Goal: Information Seeking & Learning: Learn about a topic

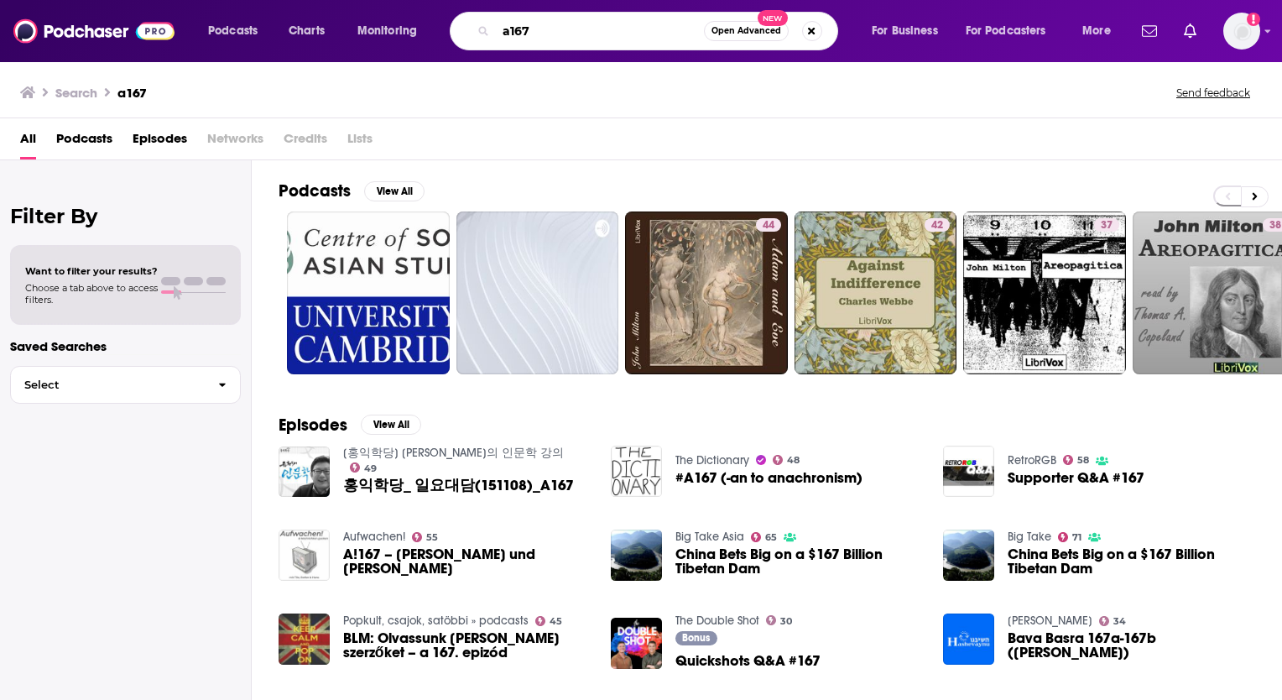
click at [649, 33] on input "a167" at bounding box center [600, 31] width 208 height 27
type input "a"
type input "[PERSON_NAME] and [PERSON_NAME]"
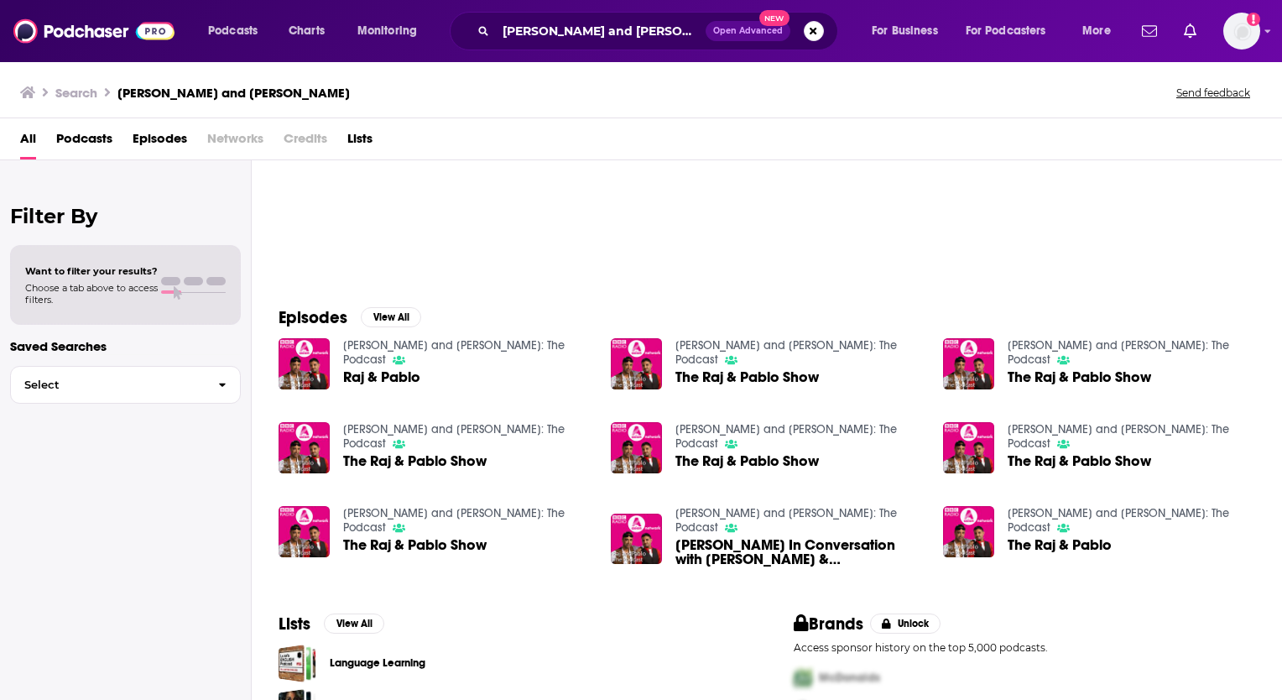
scroll to position [198, 0]
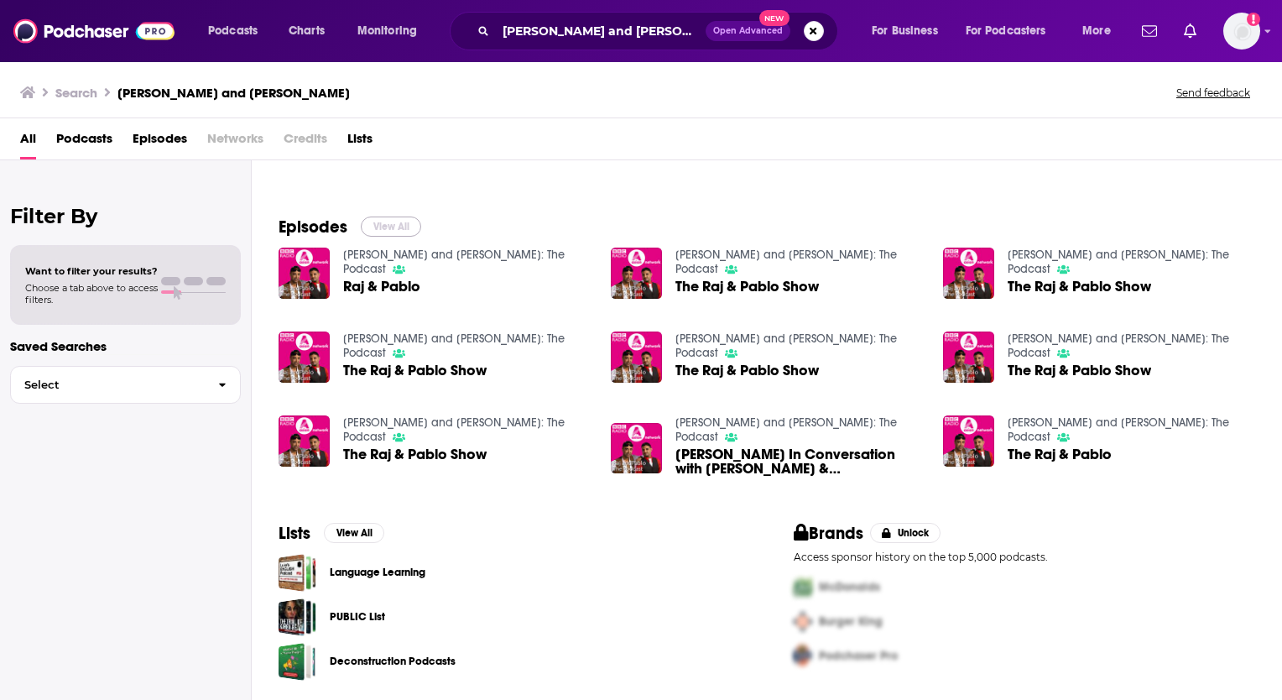
click at [403, 222] on button "View All" at bounding box center [391, 226] width 60 height 20
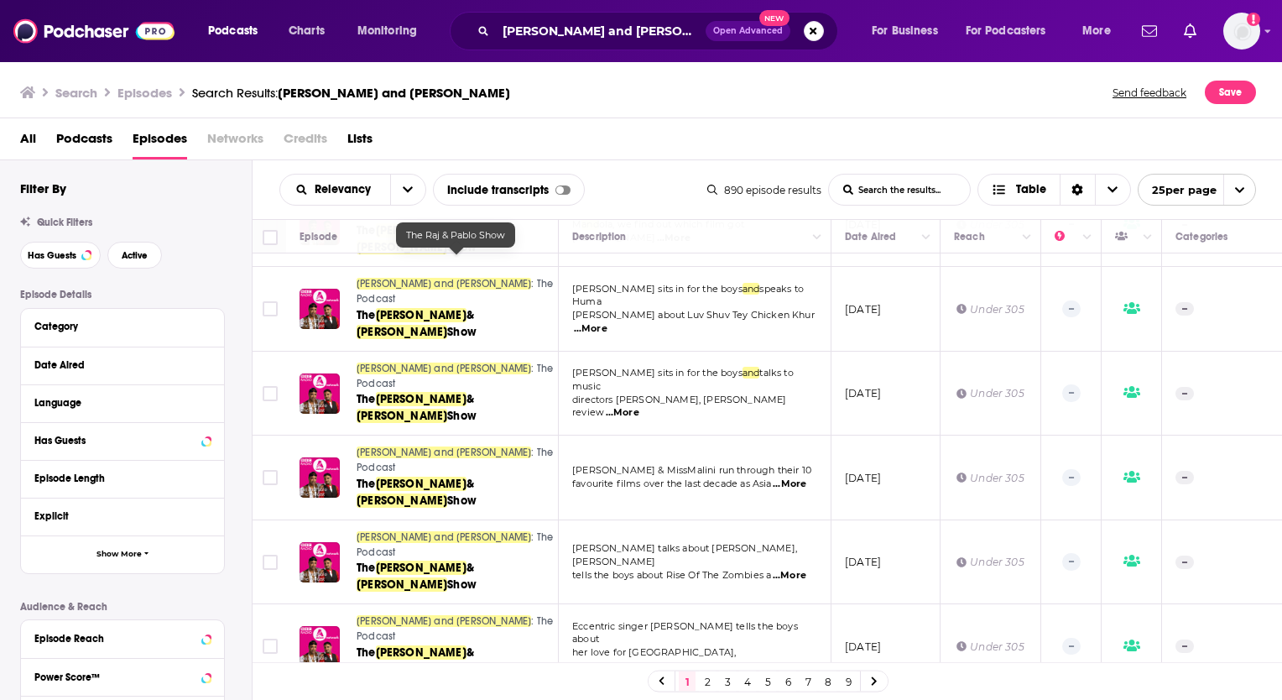
scroll to position [1137, 0]
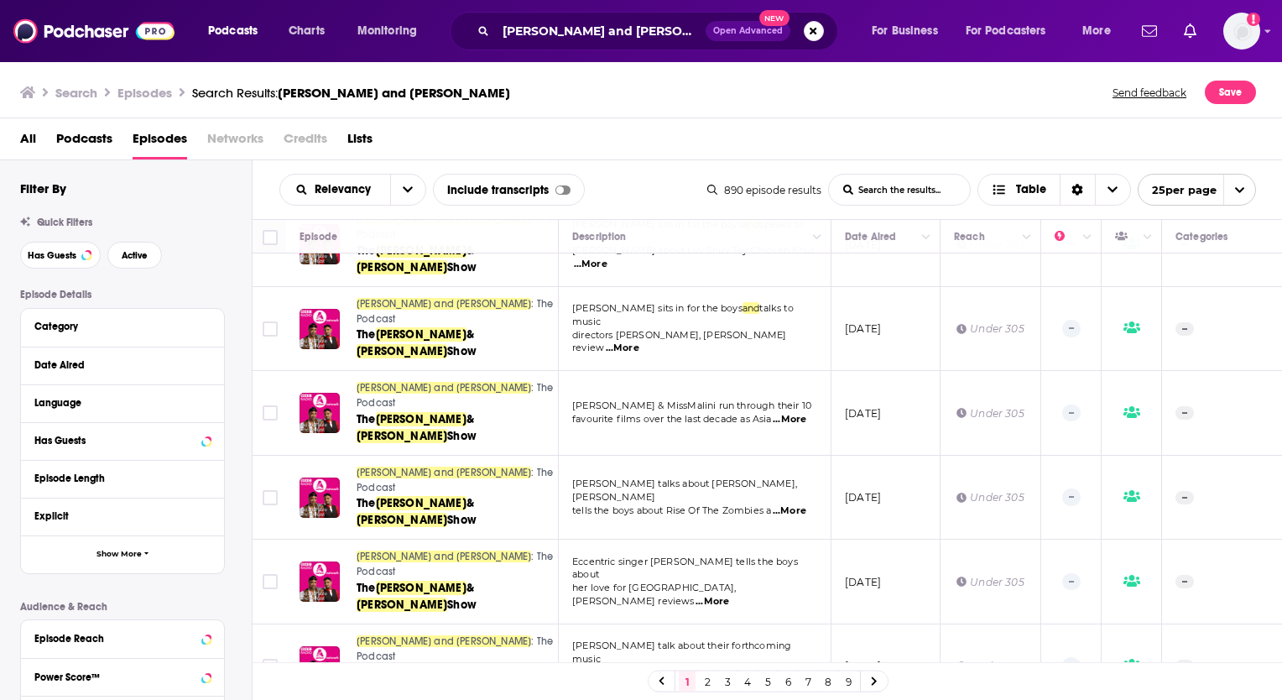
click at [706, 688] on link "2" at bounding box center [707, 681] width 17 height 20
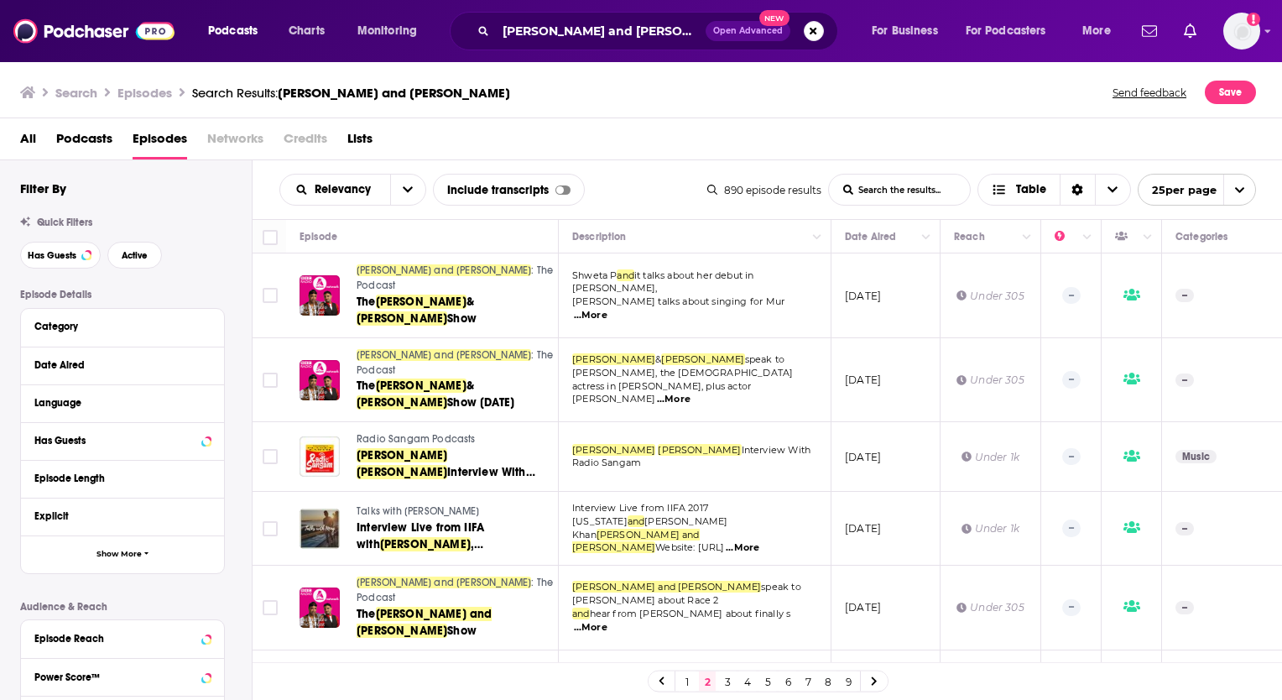
click at [727, 684] on link "3" at bounding box center [727, 681] width 17 height 20
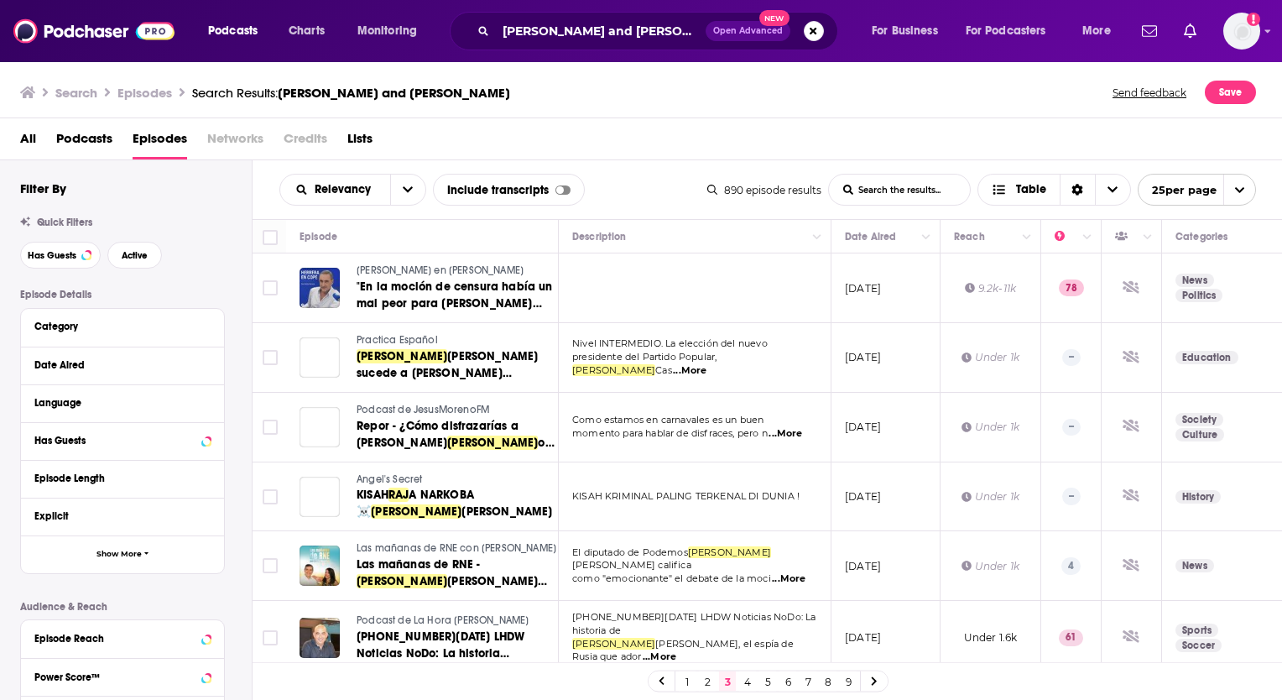
click at [747, 683] on link "4" at bounding box center [747, 681] width 17 height 20
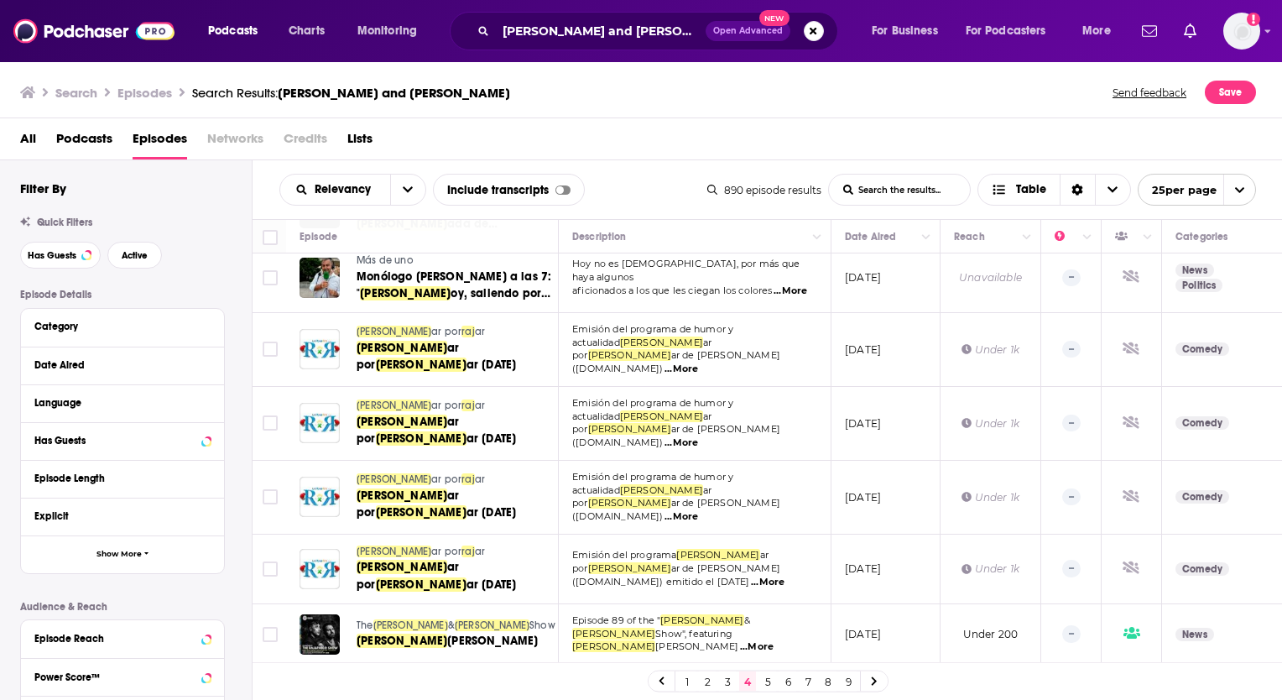
scroll to position [1227, 0]
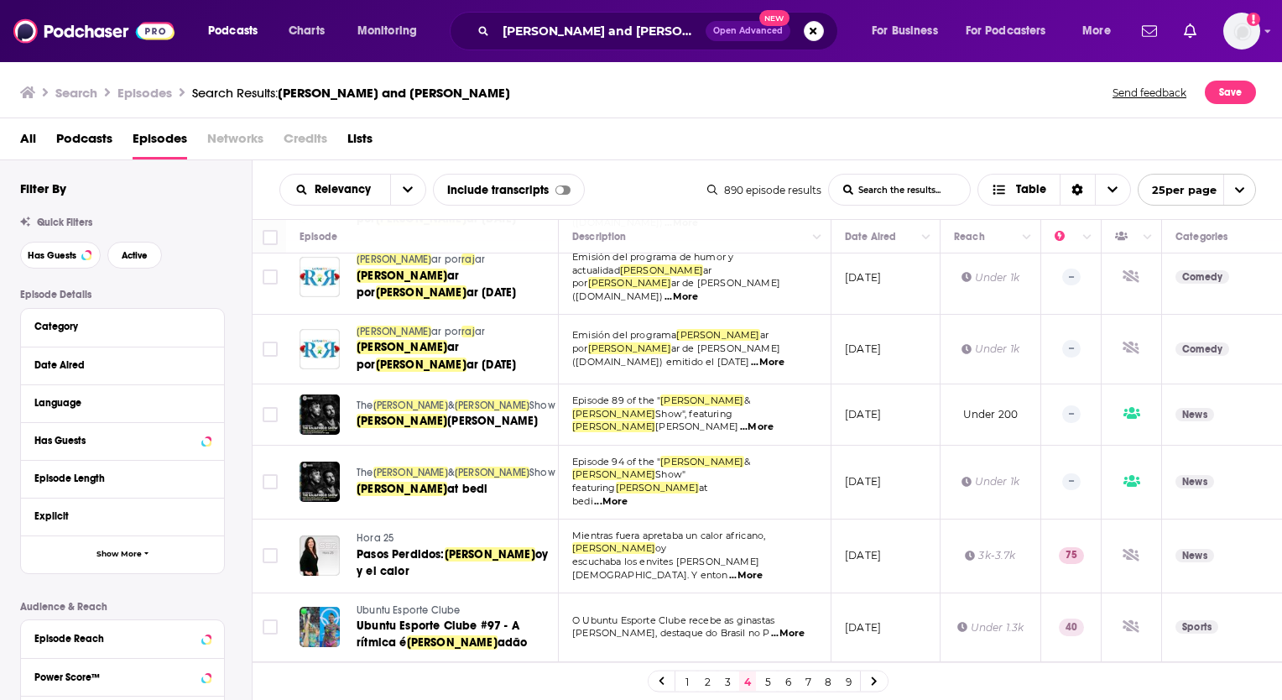
click at [686, 680] on link "1" at bounding box center [687, 681] width 17 height 20
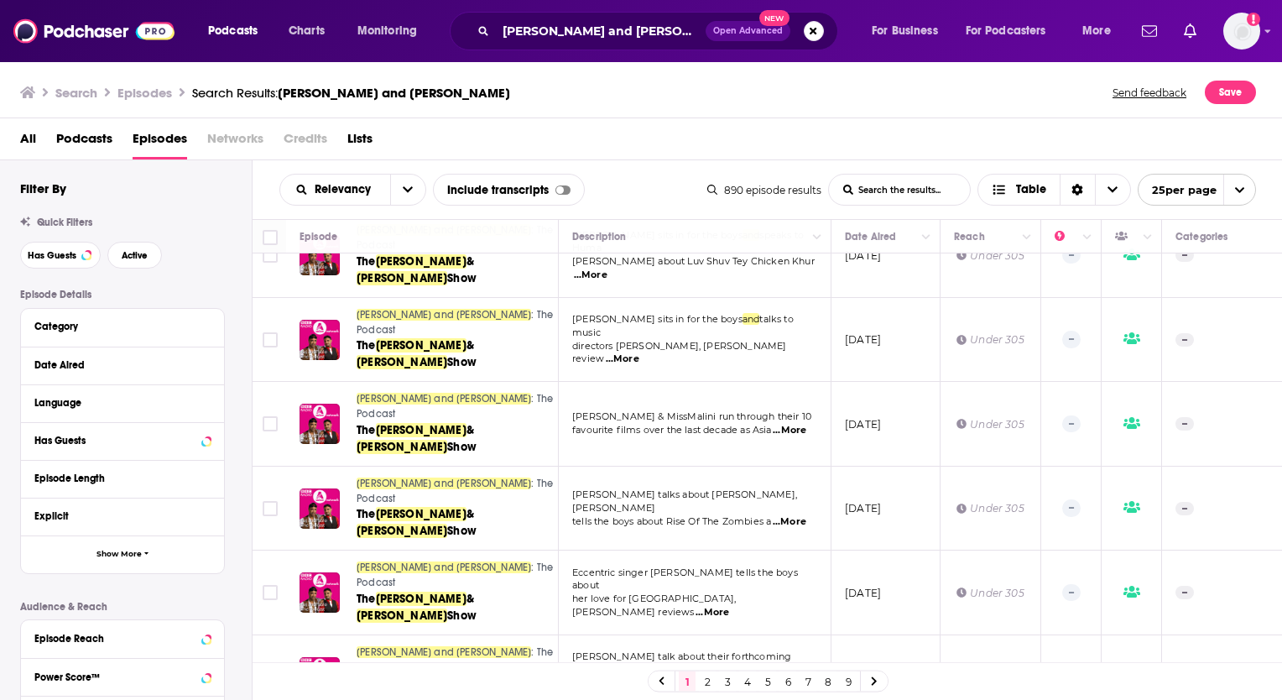
scroll to position [1137, 0]
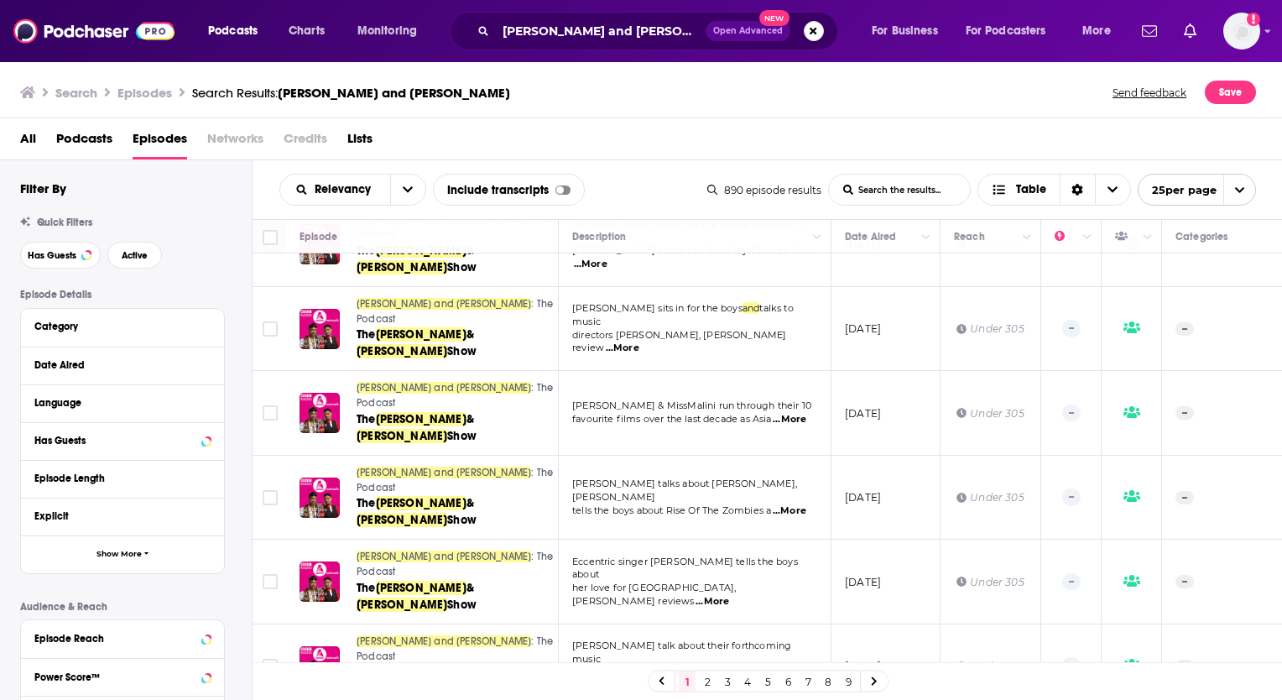
click at [712, 685] on link "2" at bounding box center [707, 681] width 17 height 20
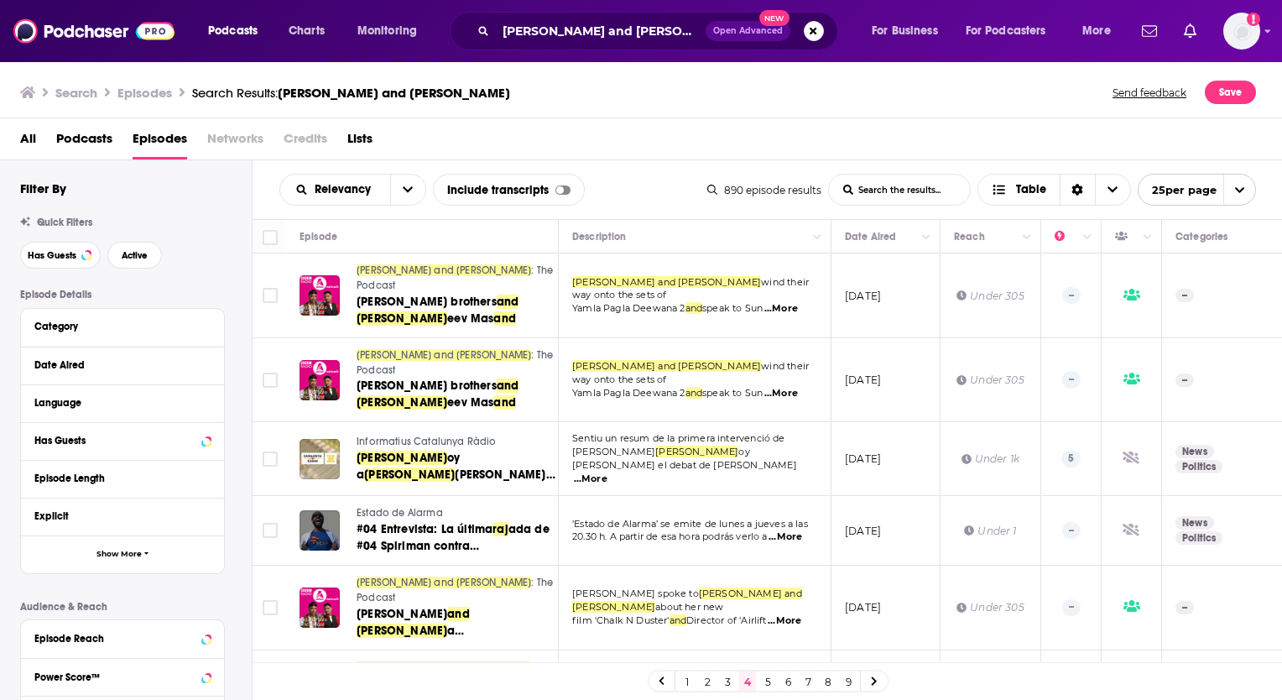
click at [748, 30] on span "Open Advanced" at bounding box center [748, 31] width 70 height 8
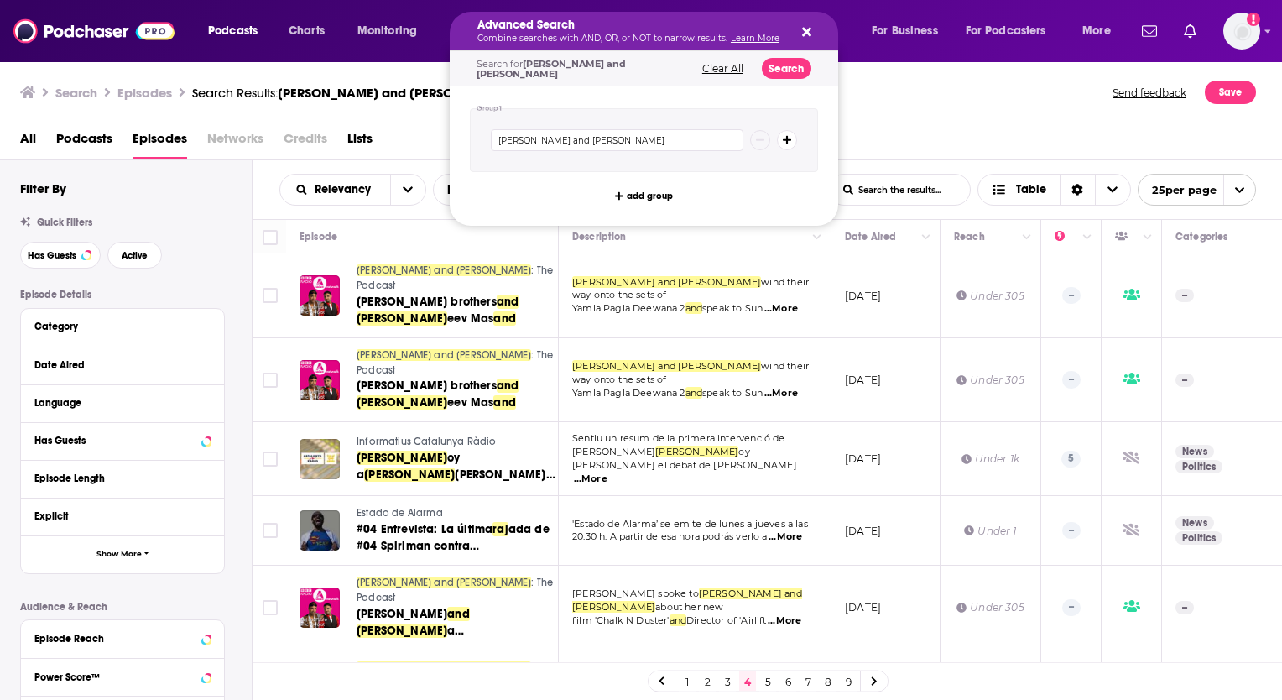
click at [809, 29] on icon "Search podcasts, credits, & more..." at bounding box center [806, 32] width 9 height 9
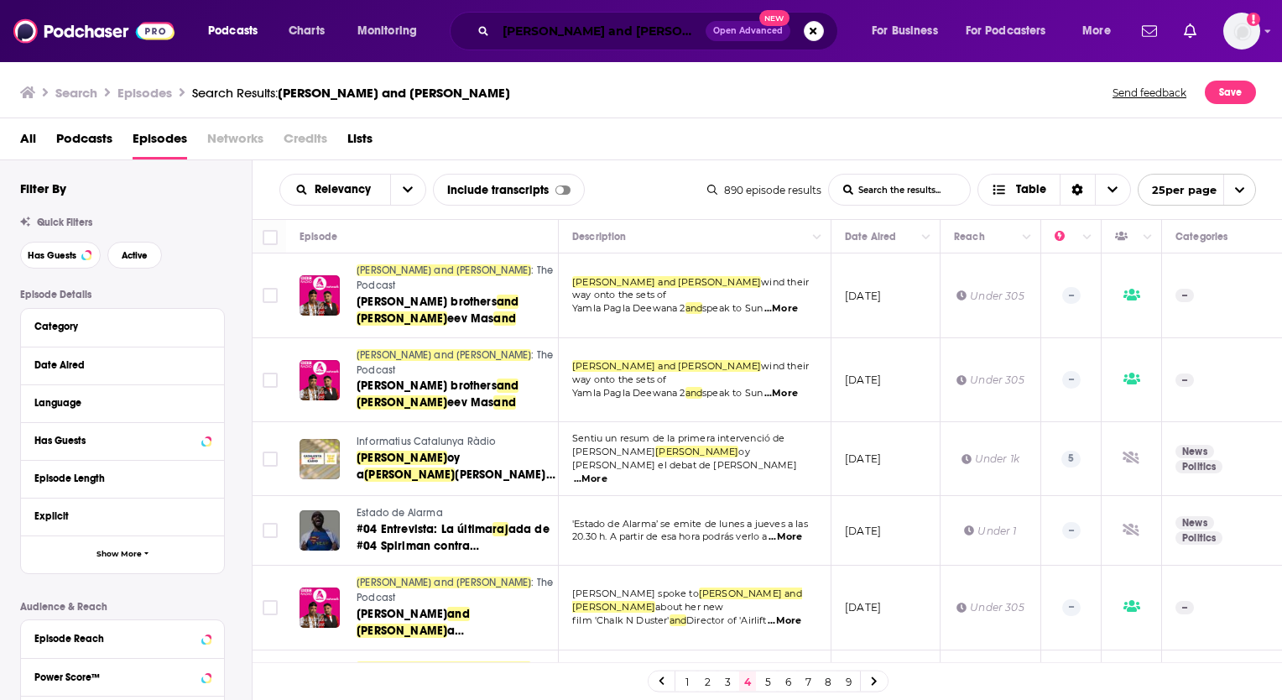
click at [636, 39] on input "[PERSON_NAME] and [PERSON_NAME]" at bounding box center [601, 31] width 210 height 27
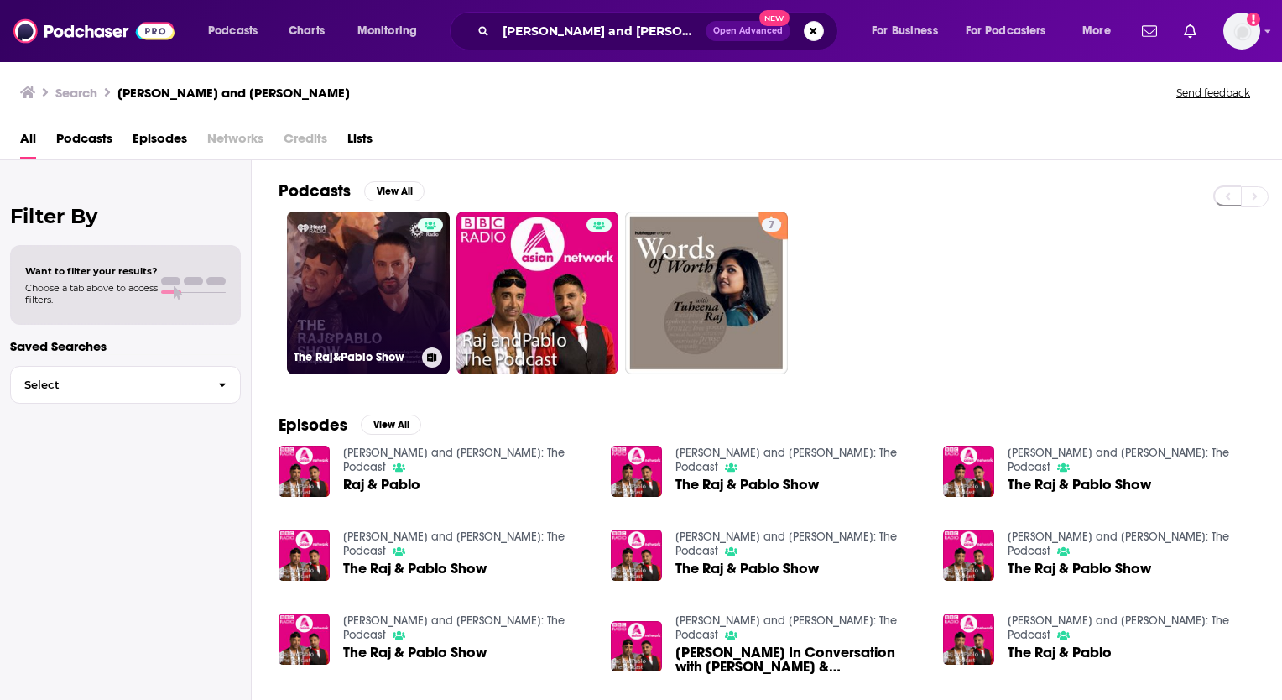
click at [383, 271] on link "The Raj&Pablo Show" at bounding box center [368, 292] width 163 height 163
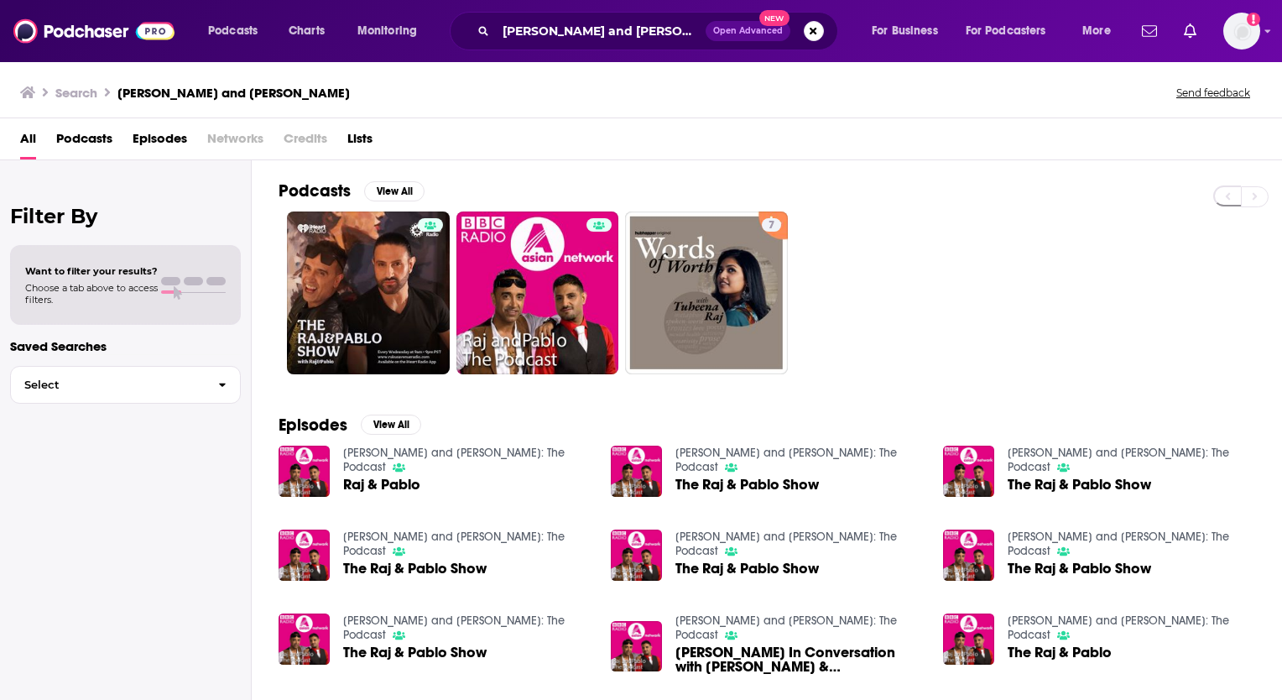
click at [391, 479] on span "Raj & Pablo" at bounding box center [381, 484] width 77 height 14
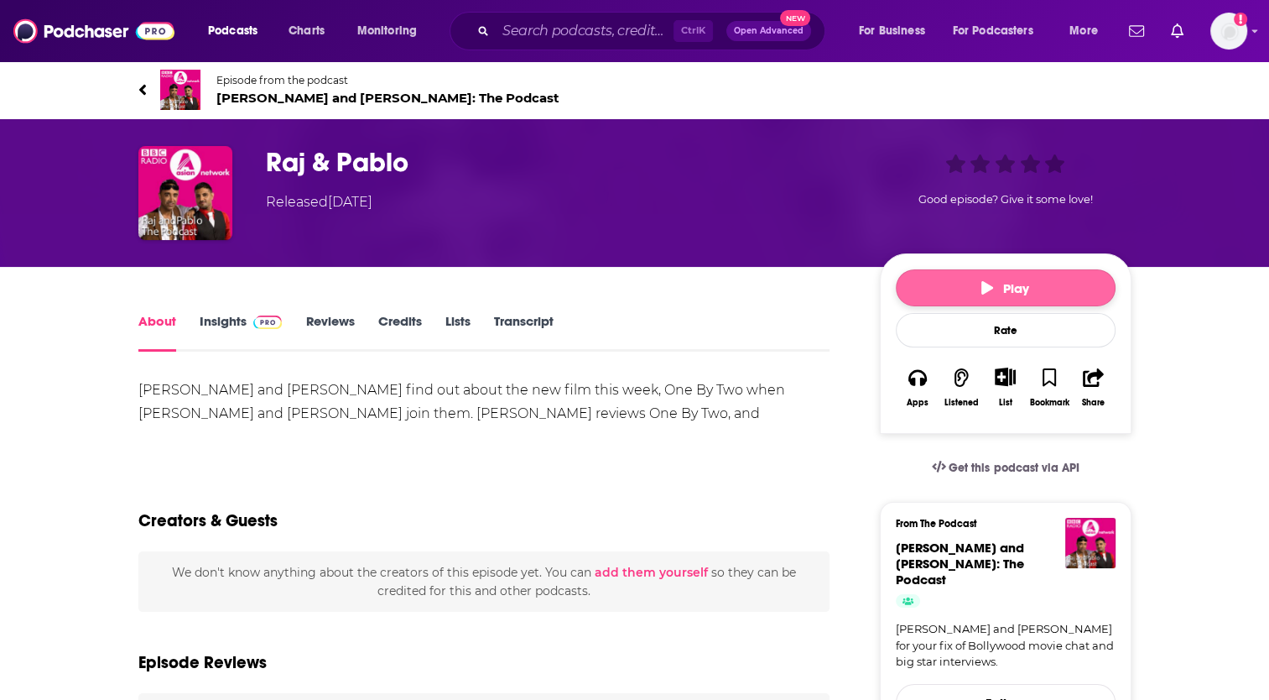
click at [995, 280] on span "Play" at bounding box center [1006, 288] width 48 height 16
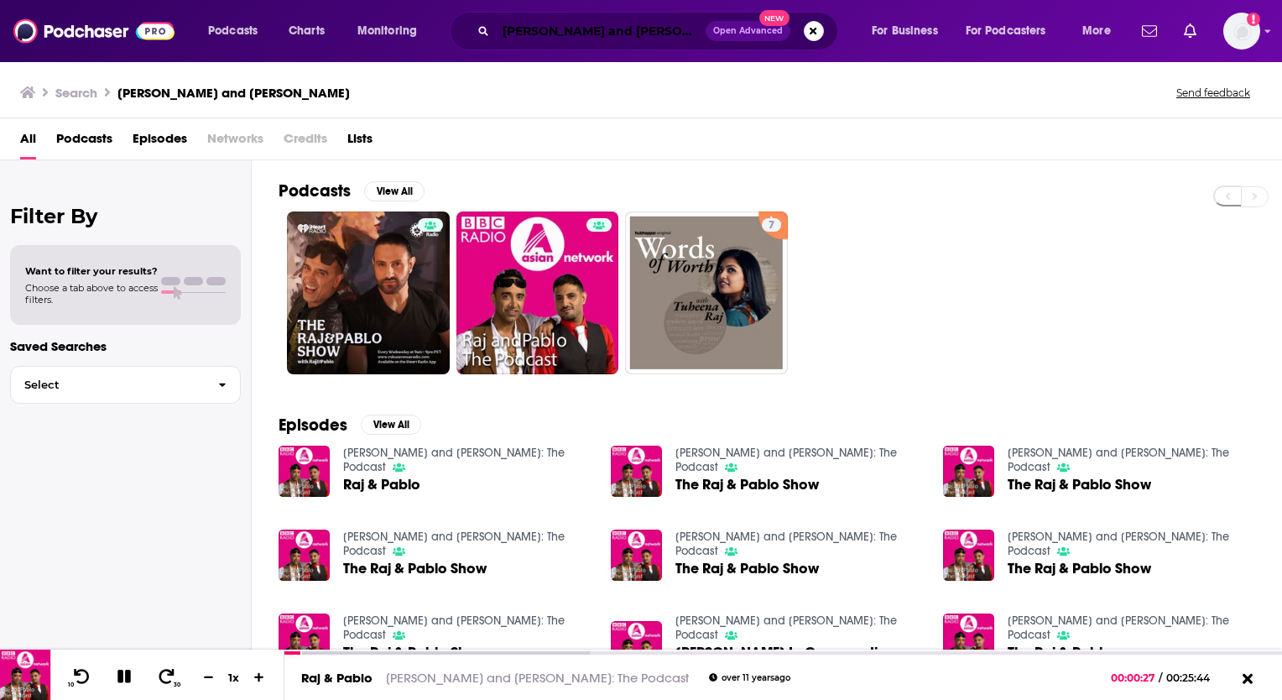
click at [594, 36] on input "[PERSON_NAME] and [PERSON_NAME]" at bounding box center [601, 31] width 210 height 27
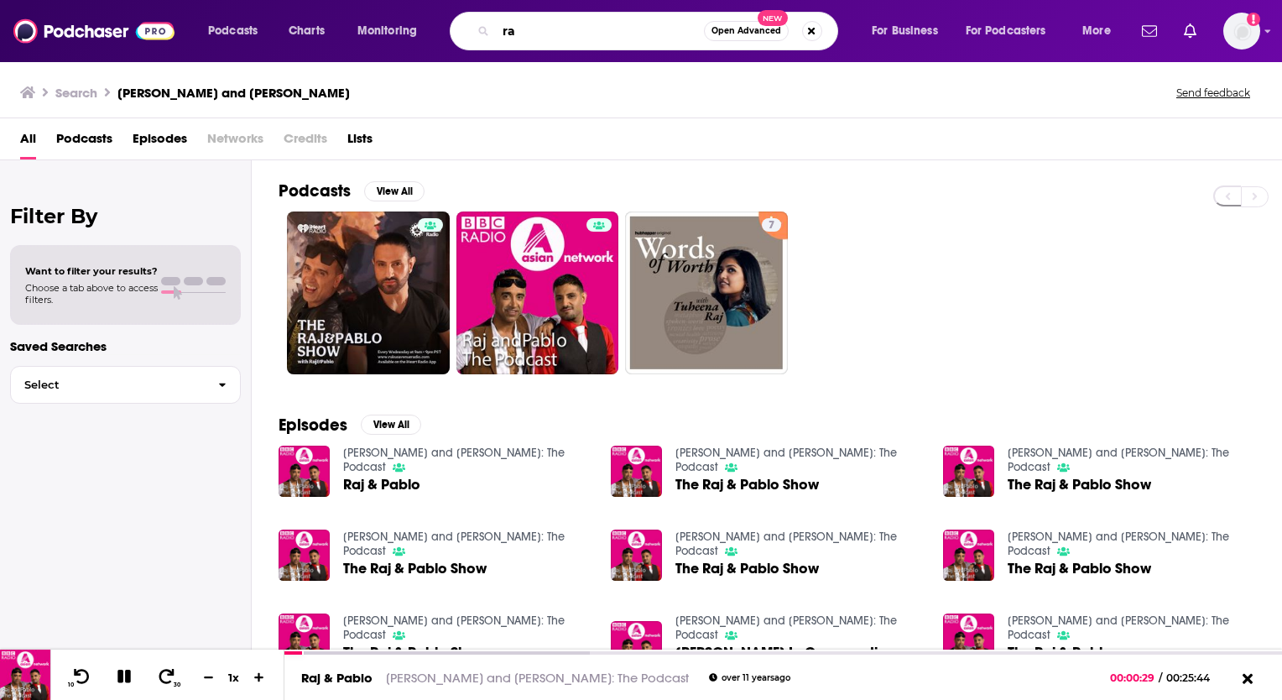
type input "r"
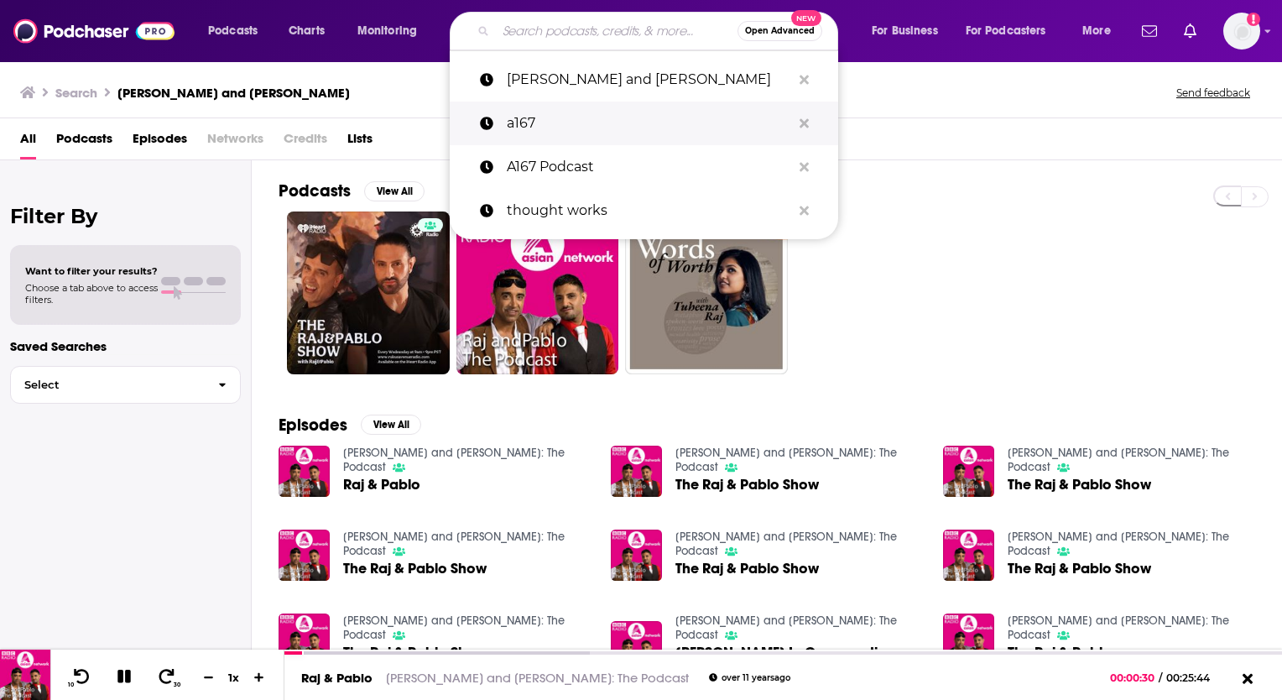
click at [547, 122] on p "a167" at bounding box center [649, 124] width 284 height 44
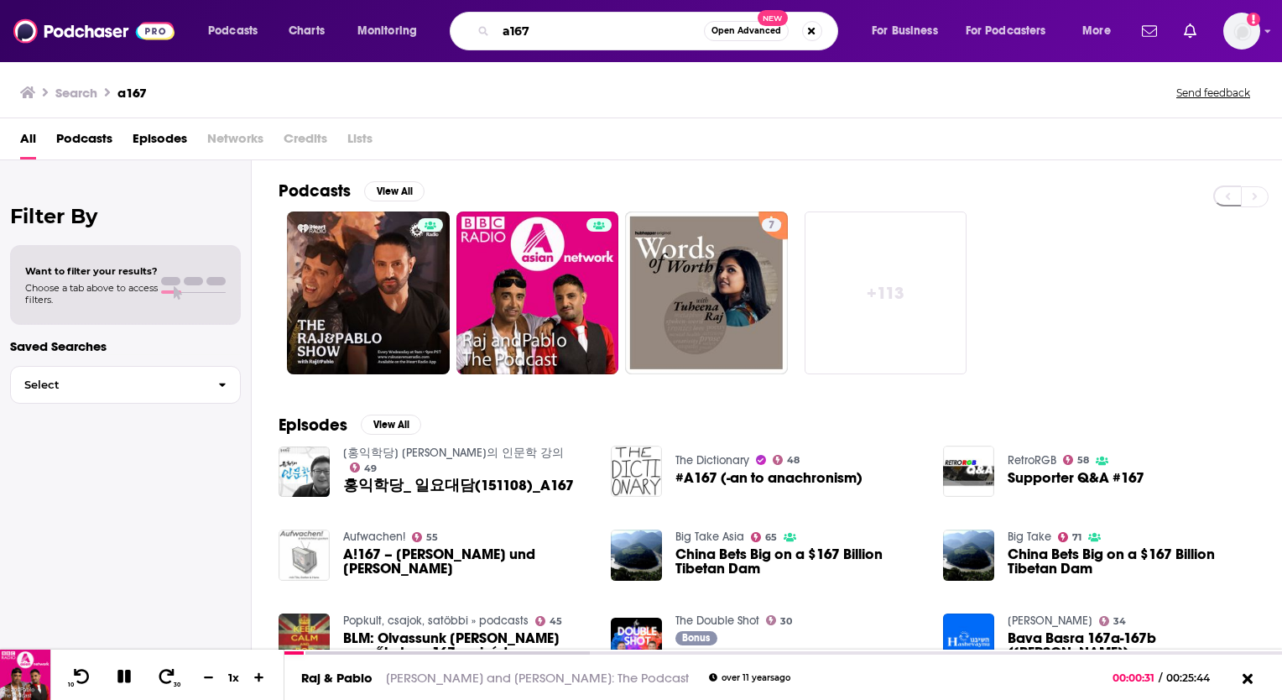
click at [617, 39] on input "a167" at bounding box center [600, 31] width 208 height 27
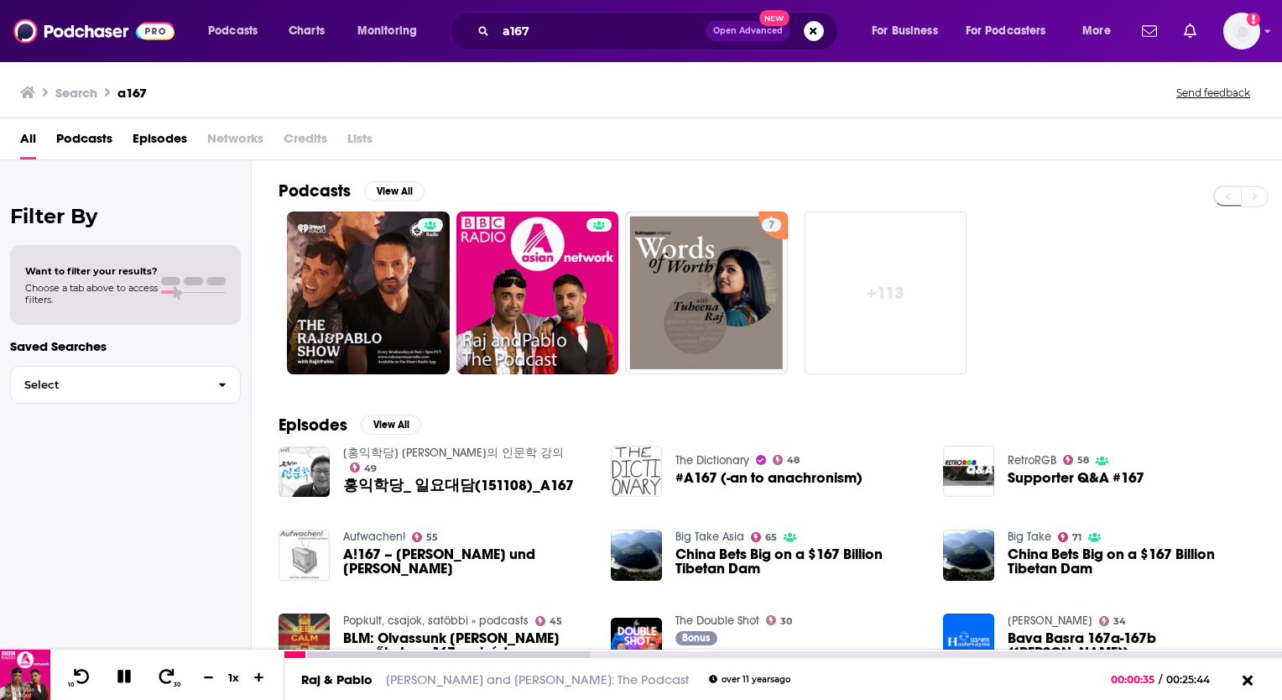
click at [128, 678] on icon at bounding box center [123, 675] width 13 height 13
click at [1245, 681] on icon at bounding box center [1248, 681] width 12 height 12
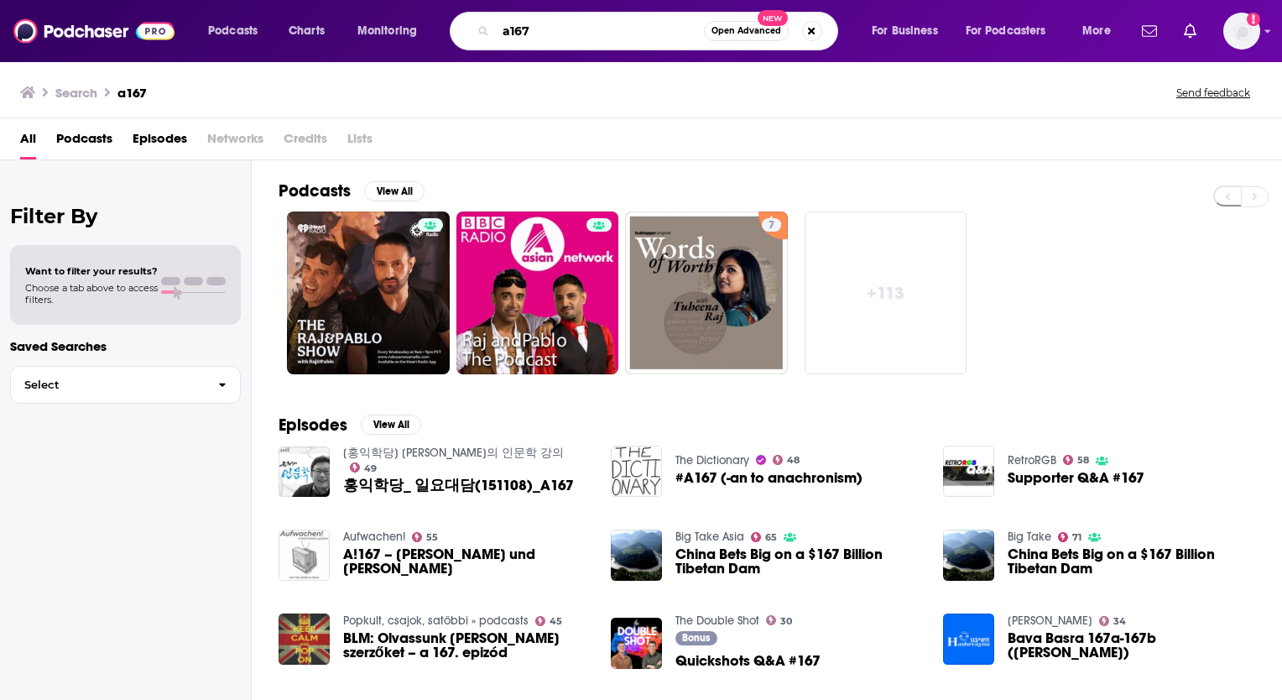
click at [599, 32] on input "a167" at bounding box center [600, 31] width 208 height 27
click at [597, 33] on input "a167" at bounding box center [600, 31] width 208 height 27
type input "a"
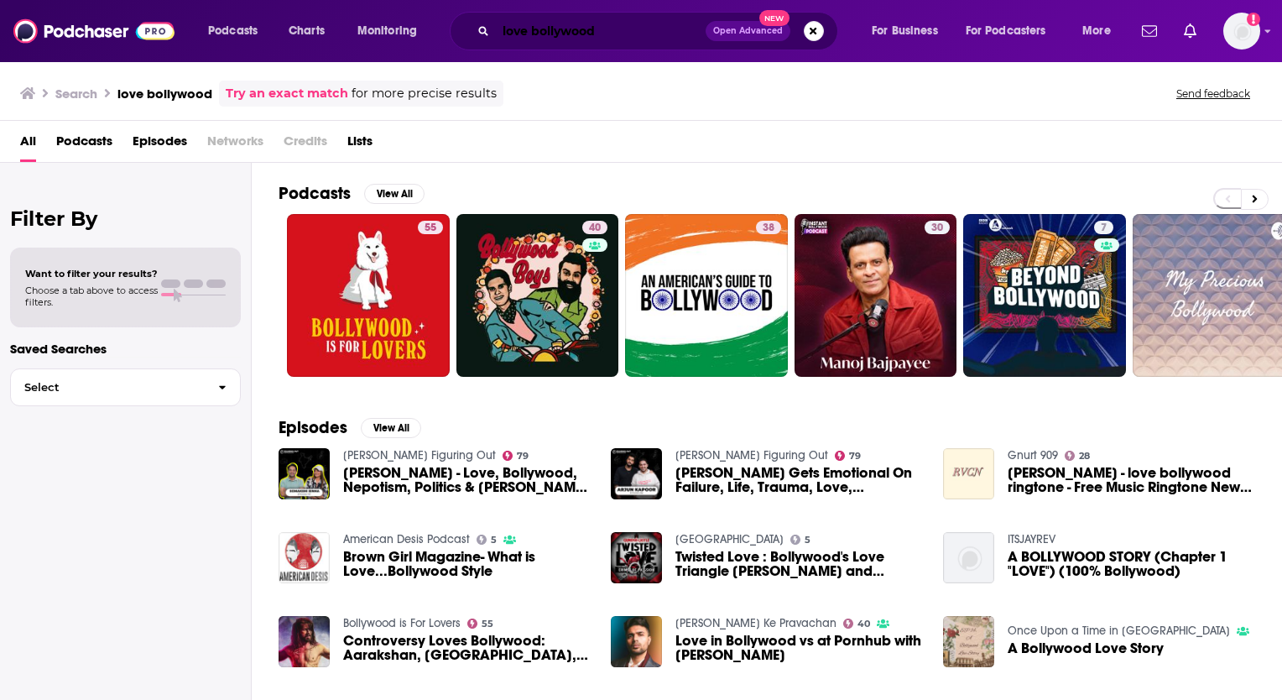
click at [620, 25] on input "love bollywood" at bounding box center [601, 31] width 210 height 27
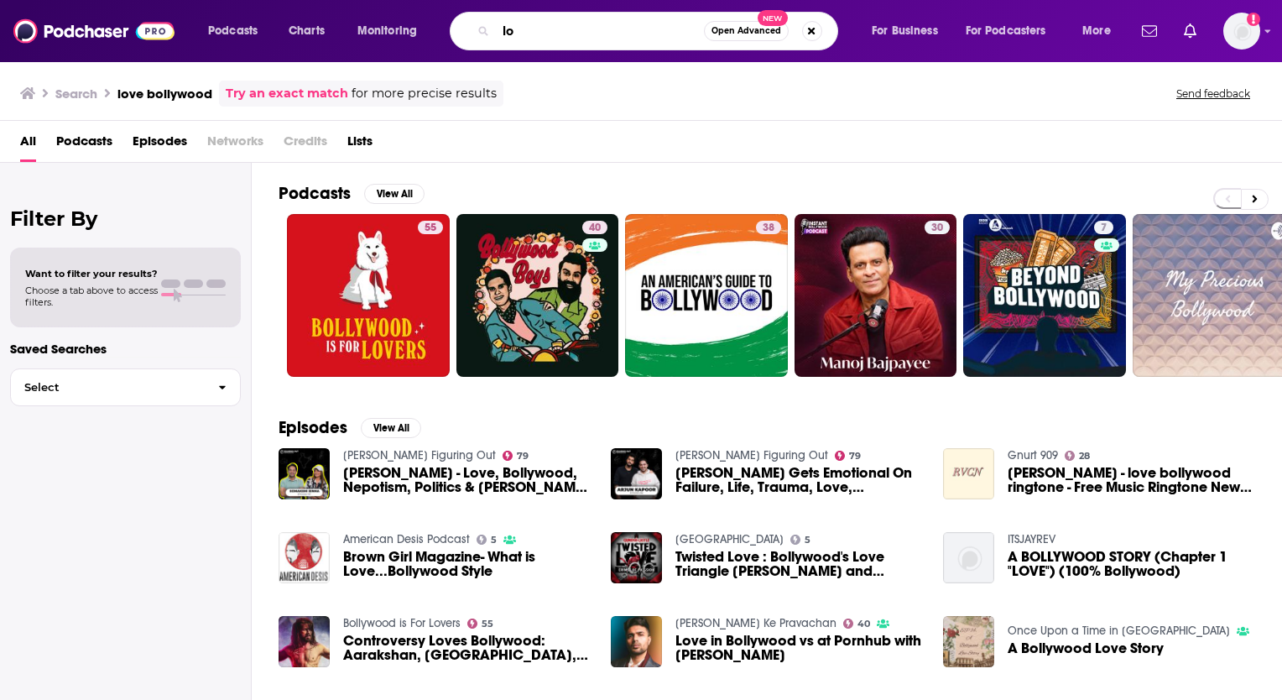
type input "l"
type input "tech"
